Goal: Information Seeking & Learning: Learn about a topic

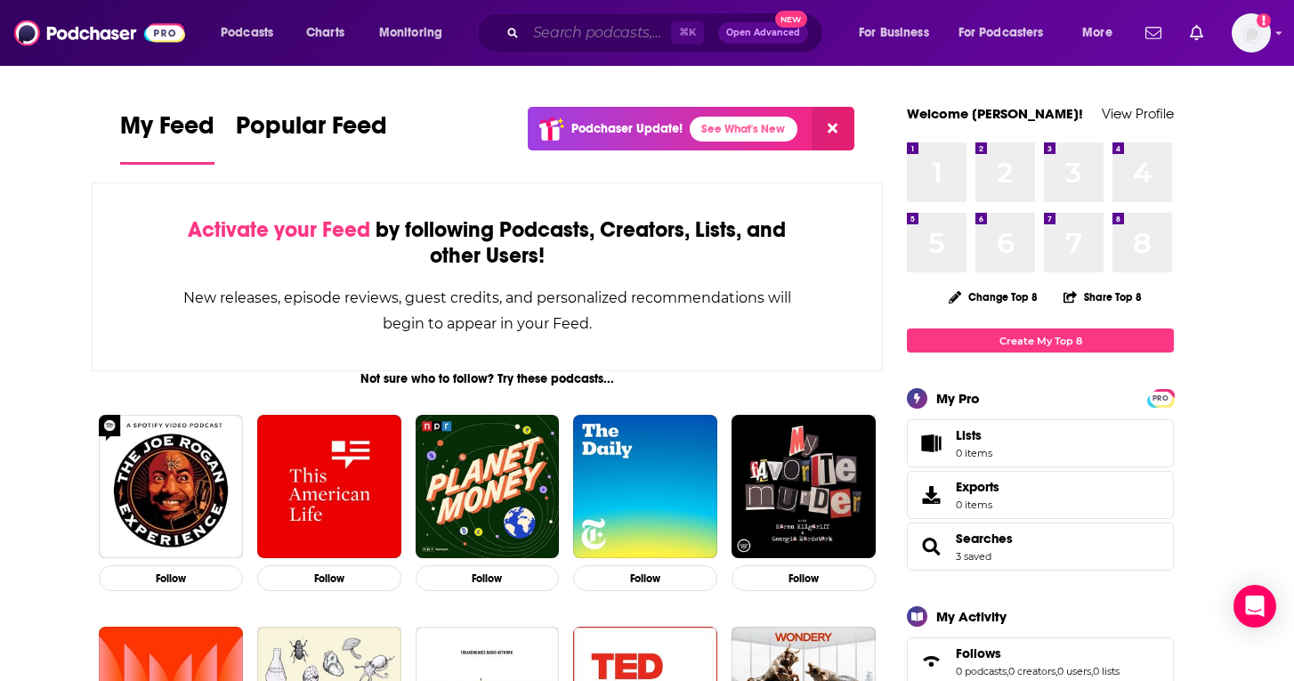
click at [578, 36] on input "Search podcasts, credits, & more..." at bounding box center [598, 33] width 145 height 28
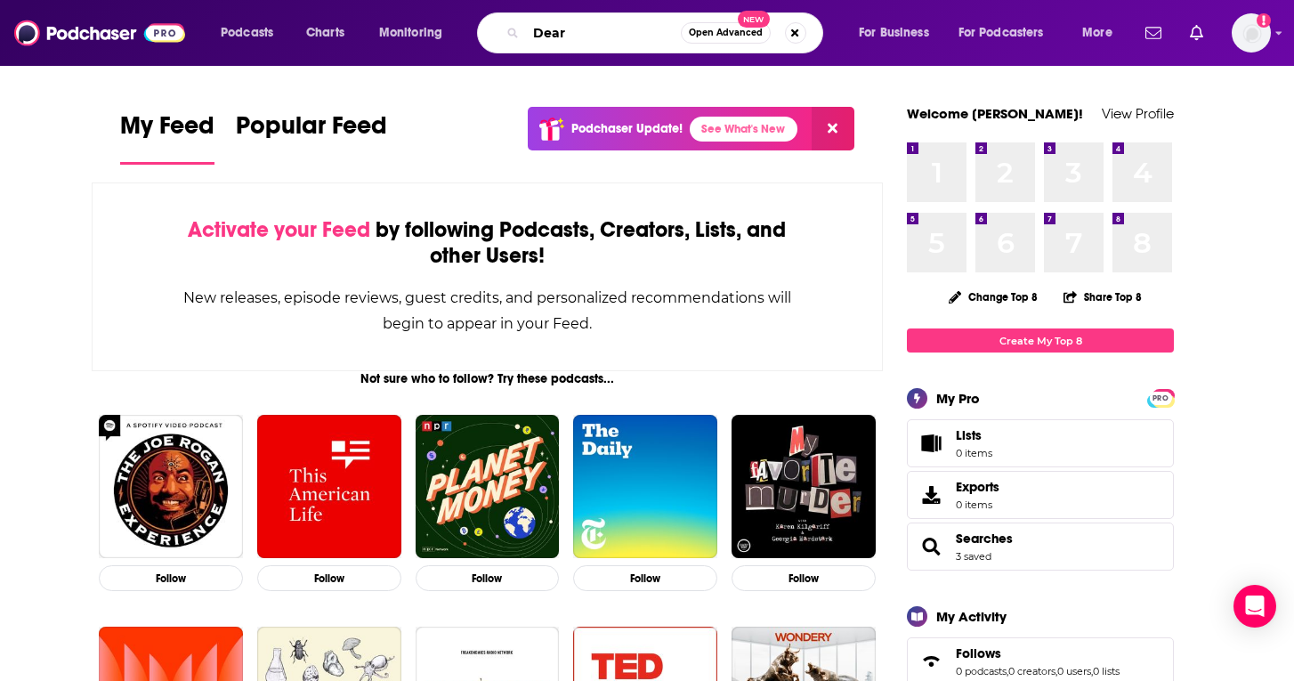
type input "Dear"
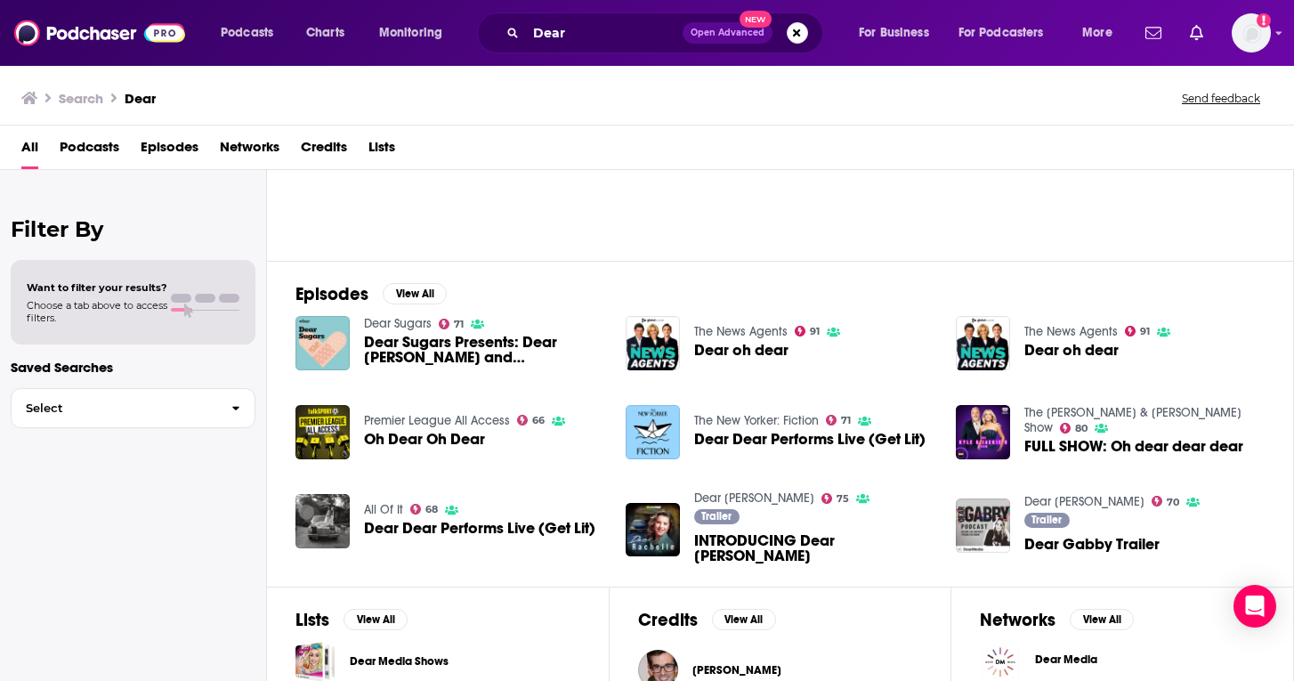
scroll to position [45, 0]
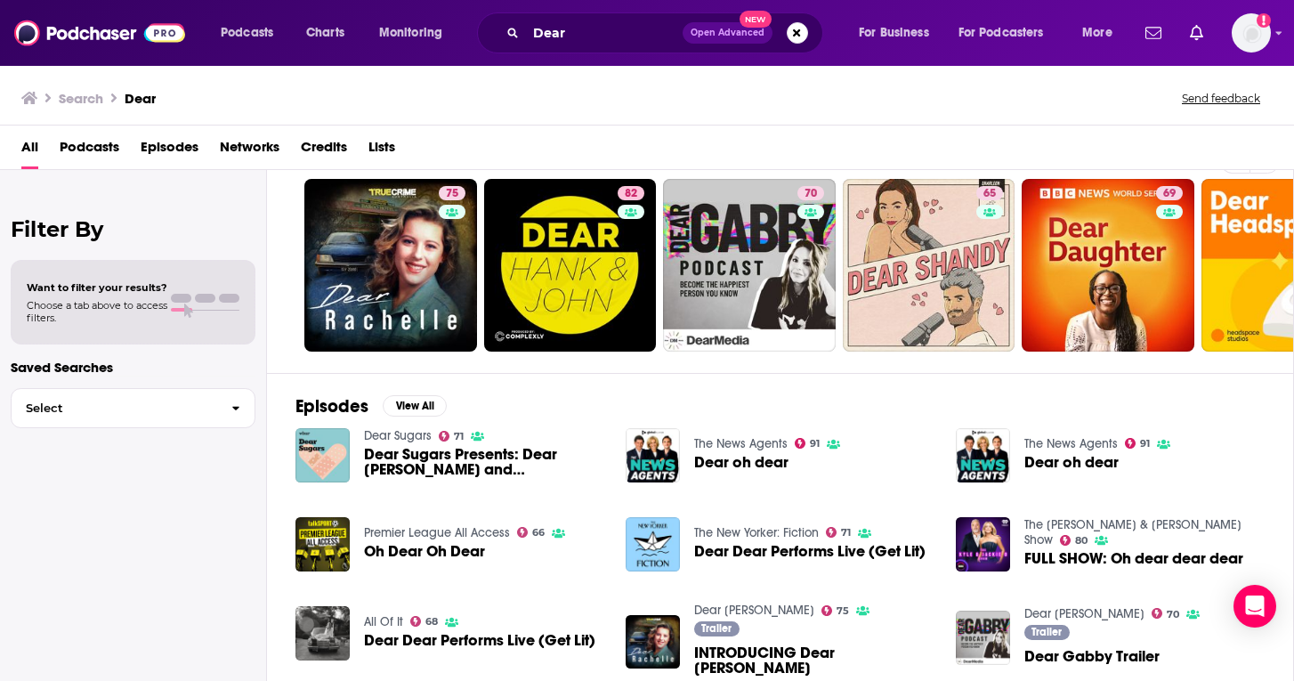
click at [97, 149] on span "Podcasts" at bounding box center [90, 151] width 60 height 36
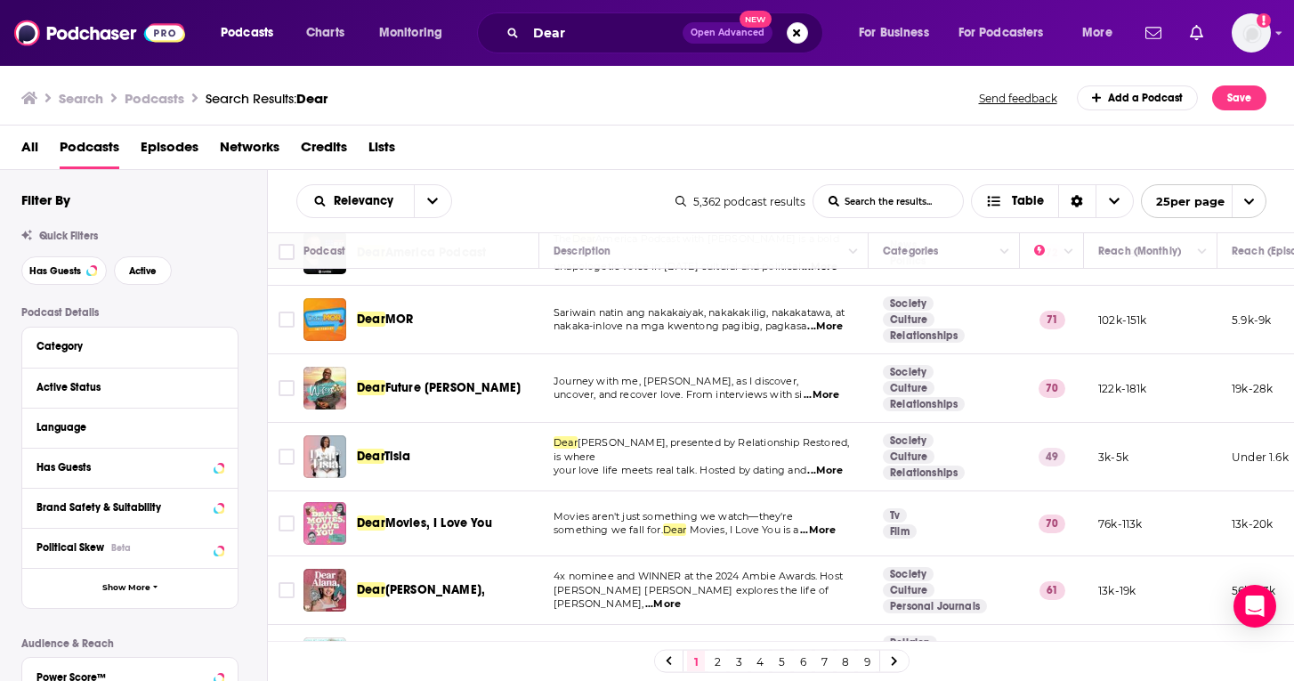
scroll to position [927, 0]
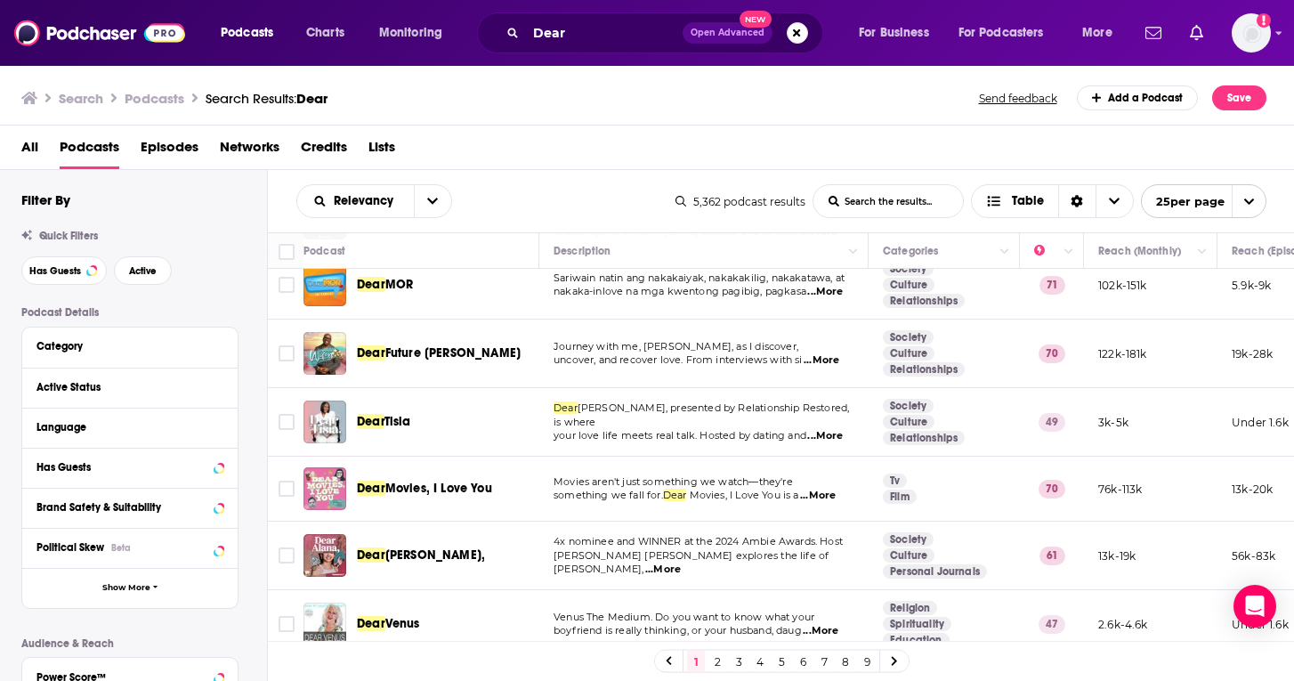
click at [597, 549] on span "[PERSON_NAME] [PERSON_NAME] explores the life of [PERSON_NAME]," at bounding box center [690, 562] width 275 height 27
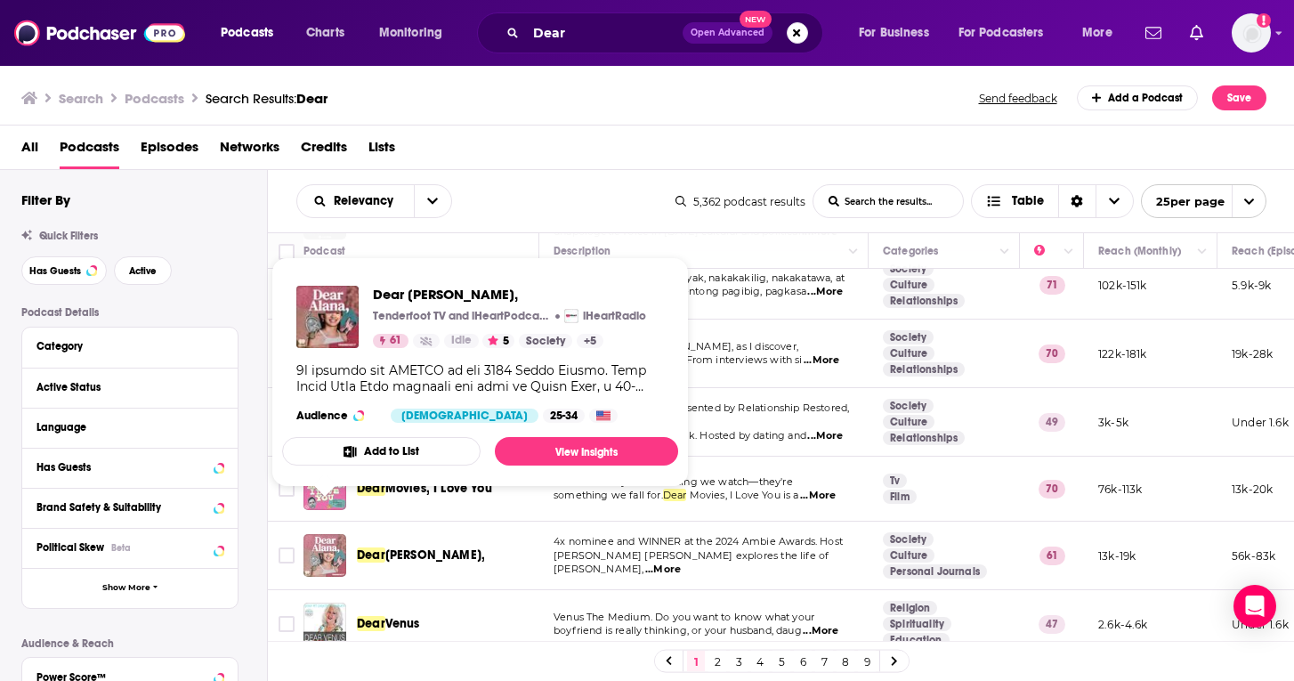
click at [332, 534] on img "Dear Alana," at bounding box center [324, 555] width 43 height 43
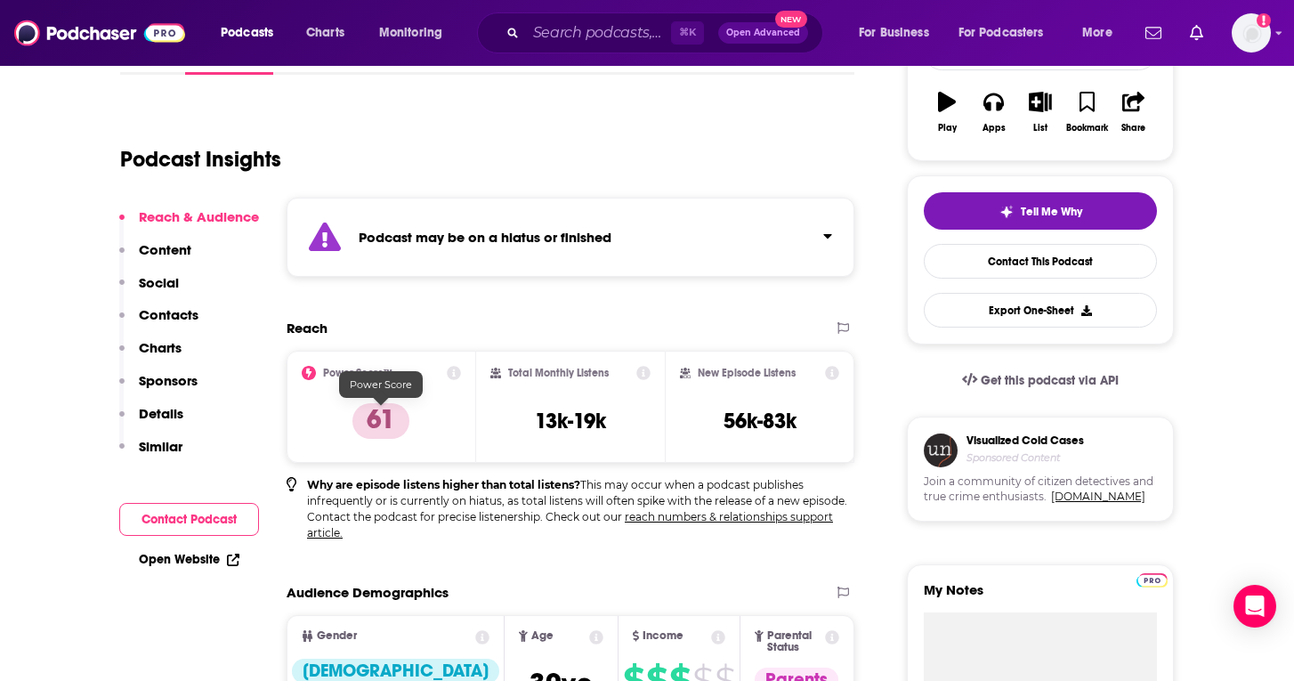
scroll to position [311, 0]
